Goal: Find specific page/section: Find specific page/section

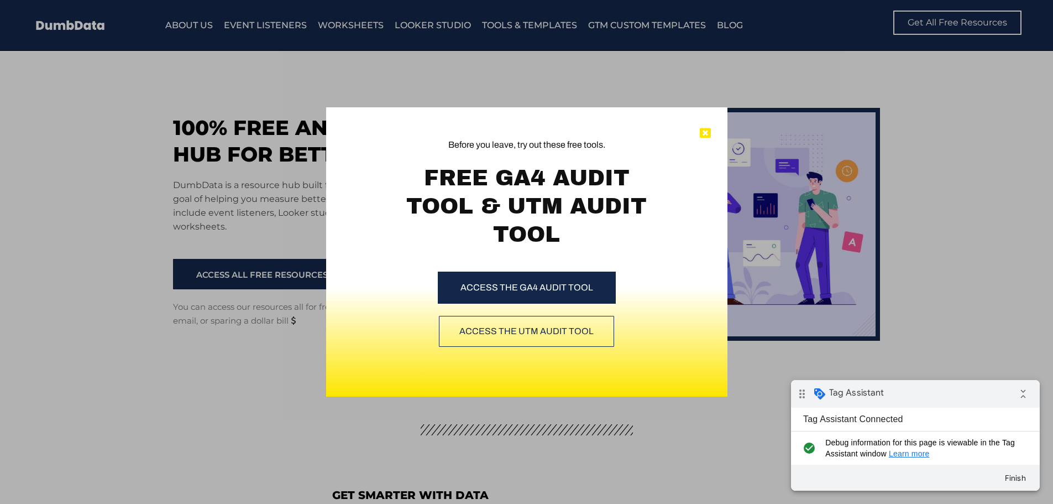
click at [710, 130] on icon at bounding box center [705, 133] width 11 height 11
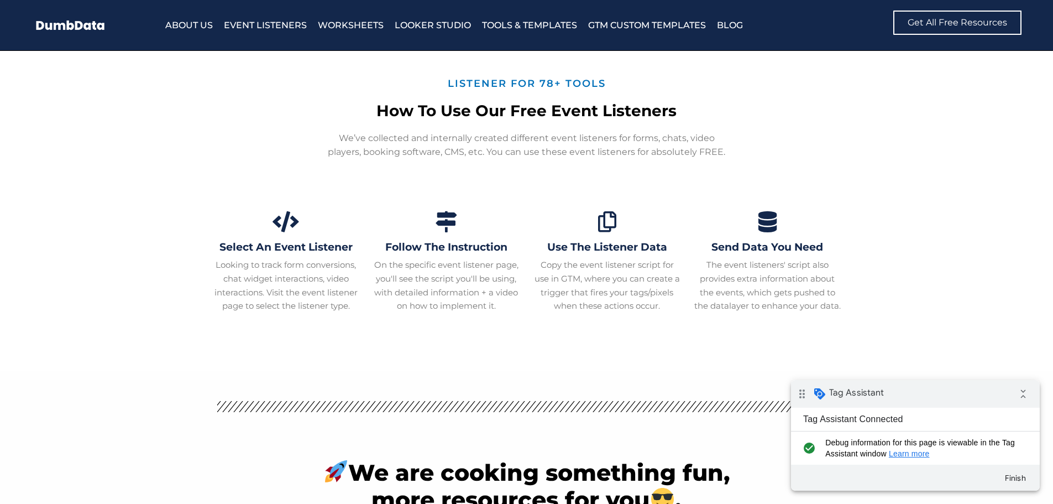
scroll to position [3980, 0]
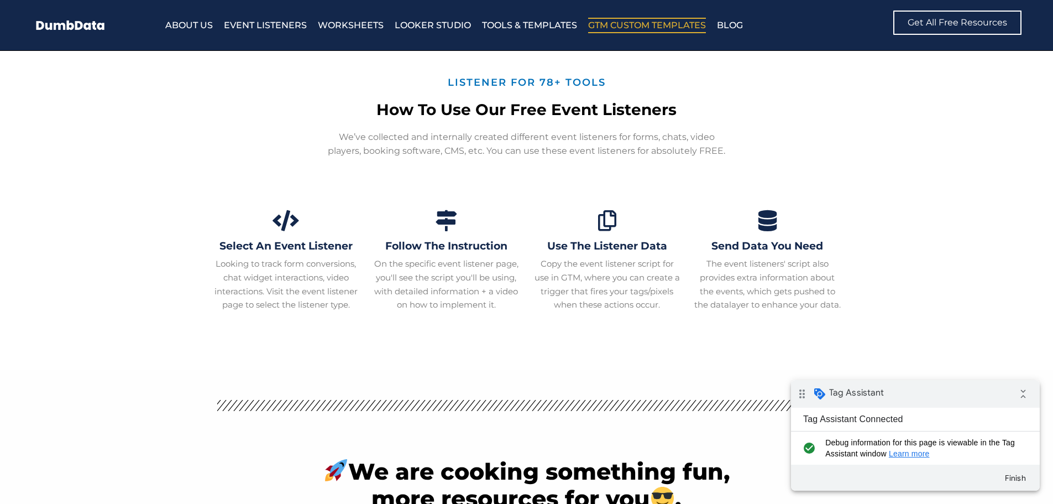
click at [609, 23] on link "GTM Custom Templates" at bounding box center [647, 25] width 118 height 15
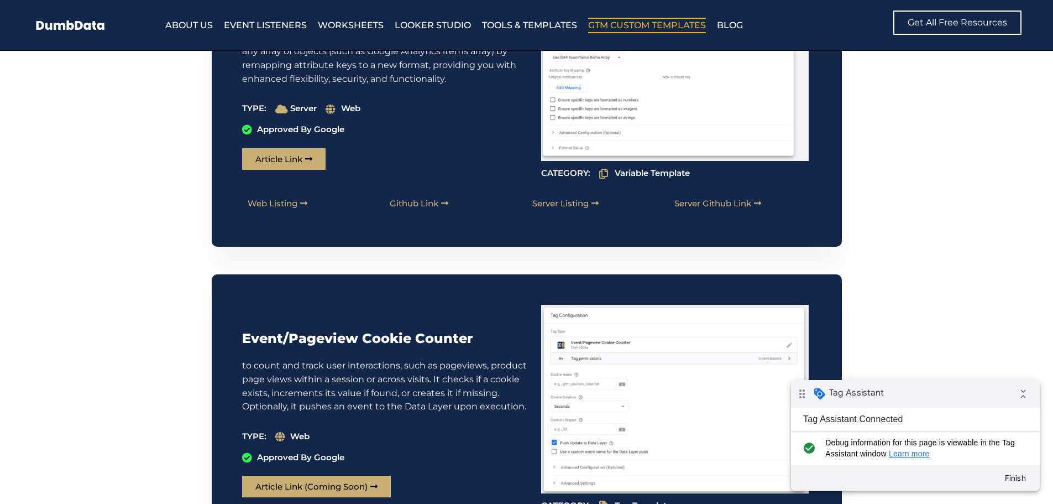
scroll to position [2874, 0]
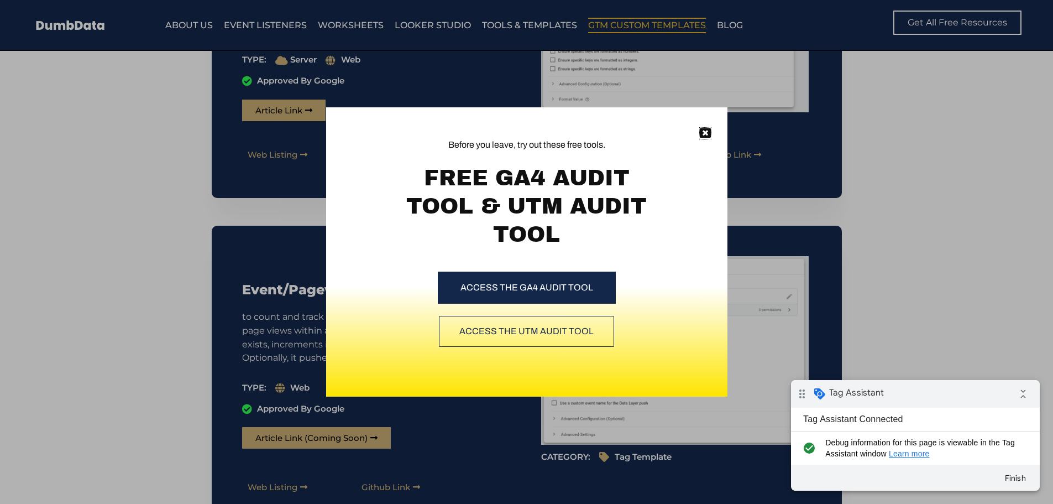
drag, startPoint x: 710, startPoint y: 134, endPoint x: 685, endPoint y: 138, distance: 25.3
click at [710, 134] on icon at bounding box center [705, 133] width 11 height 11
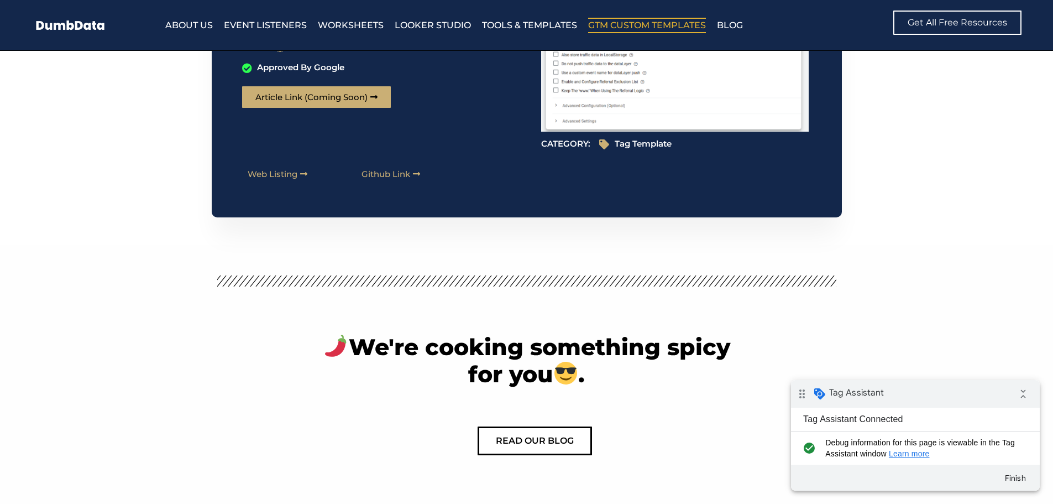
scroll to position [11832, 0]
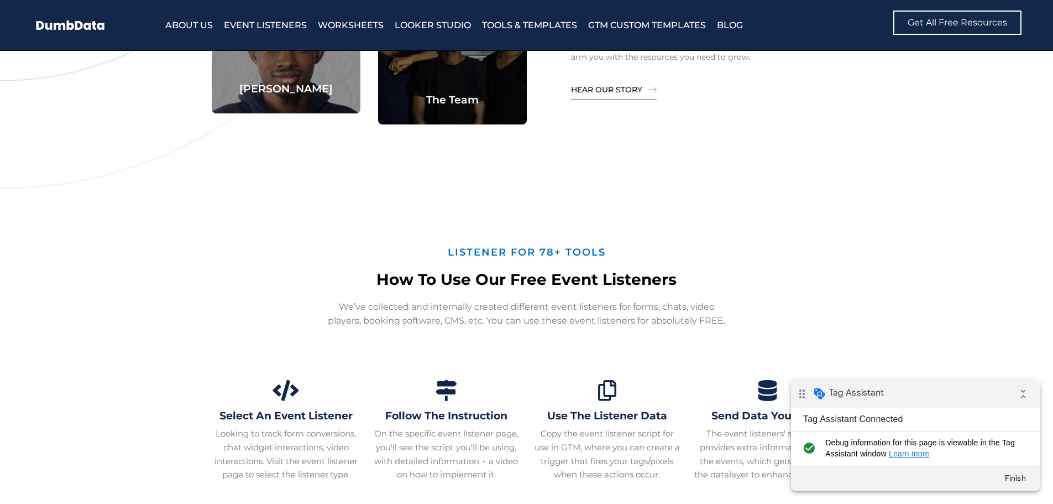
scroll to position [4035, 0]
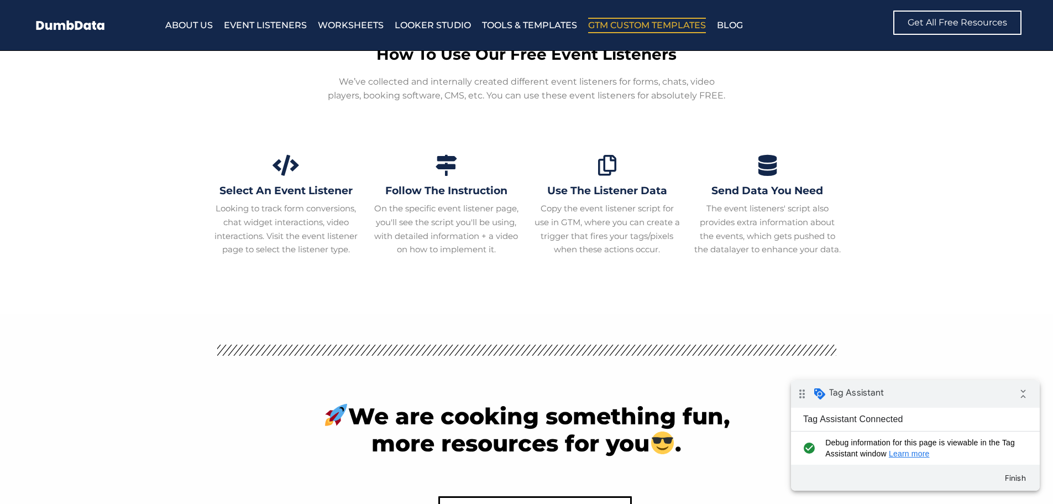
click at [658, 29] on link "GTM Custom Templates" at bounding box center [647, 25] width 118 height 15
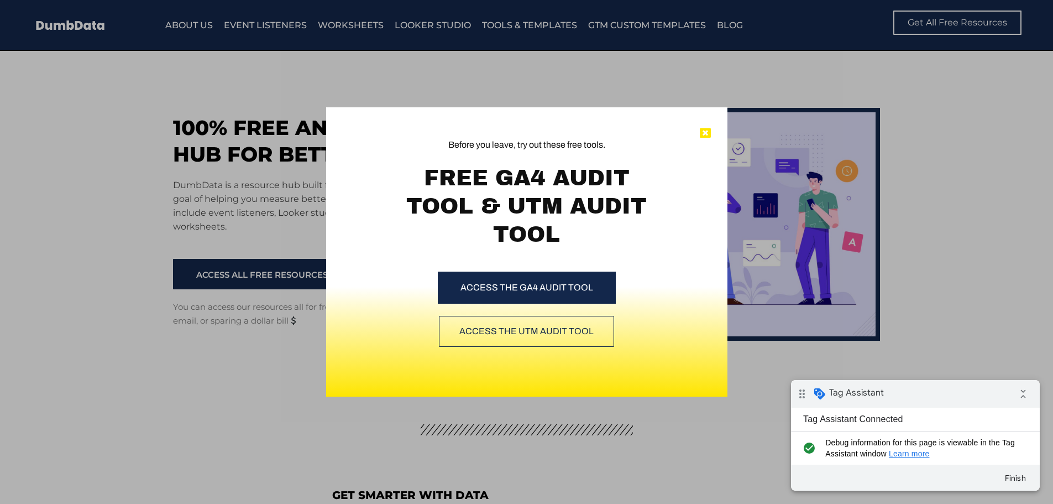
click at [707, 130] on icon at bounding box center [705, 133] width 11 height 11
